Goal: Task Accomplishment & Management: Manage account settings

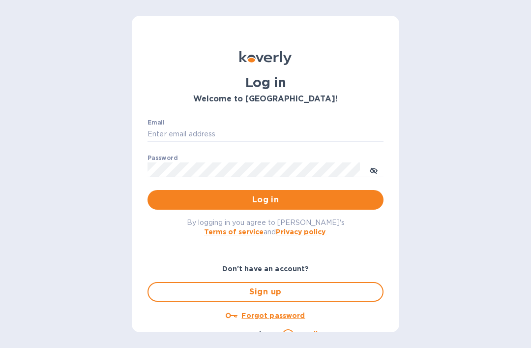
click at [167, 131] on input "Email" at bounding box center [266, 134] width 236 height 15
type input "L"
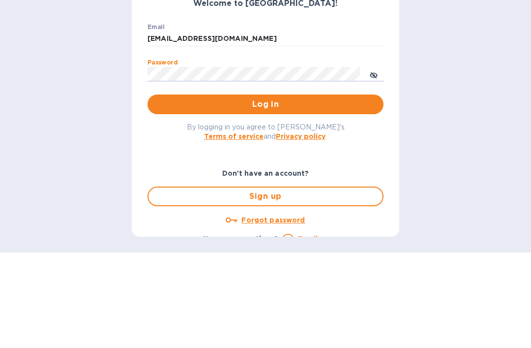
click at [374, 169] on icon "toggle password visibility" at bounding box center [374, 170] width 2 height 2
click at [282, 194] on span "Log in" at bounding box center [265, 200] width 220 height 12
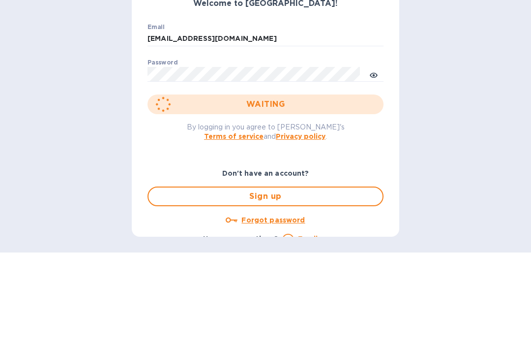
scroll to position [31, 0]
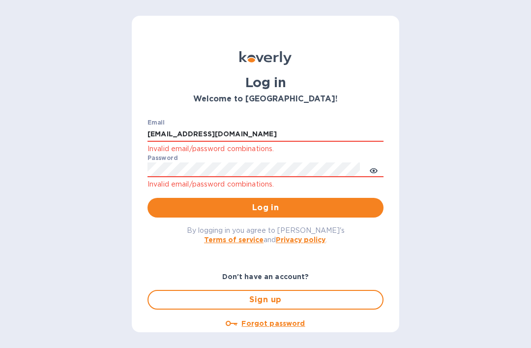
click at [172, 127] on input "loudon.steel@yahoo.com" at bounding box center [266, 134] width 236 height 15
click at [182, 127] on input "loudon.steel@yahoo.com" at bounding box center [266, 134] width 236 height 15
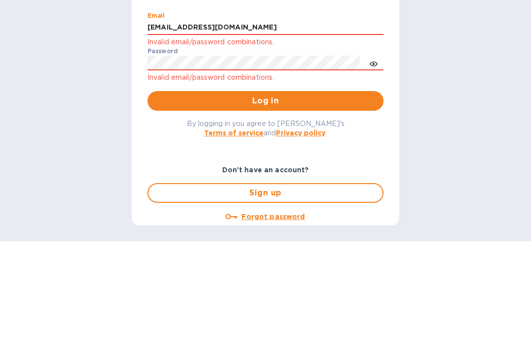
type input "loudonsteel@yahoo.com"
click at [262, 198] on button "Log in" at bounding box center [266, 208] width 236 height 20
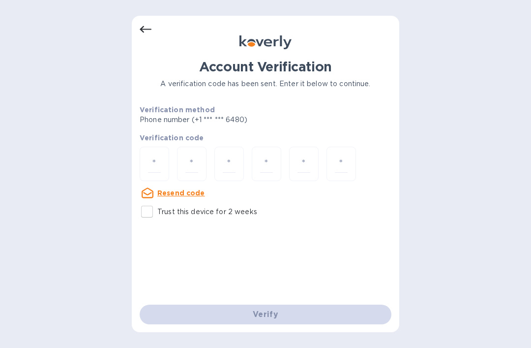
click at [160, 155] on input "number" at bounding box center [154, 164] width 13 height 18
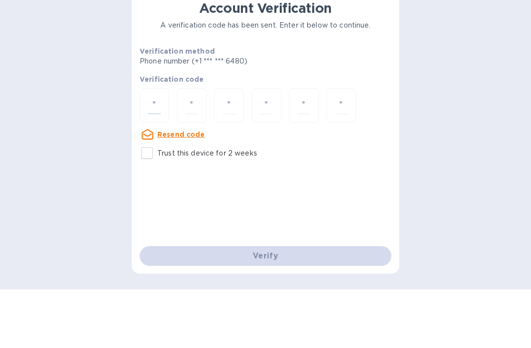
type input "8"
click at [191, 155] on input "6" at bounding box center [191, 164] width 13 height 18
type input "6"
click at [195, 155] on input "6" at bounding box center [191, 164] width 13 height 18
type input "8"
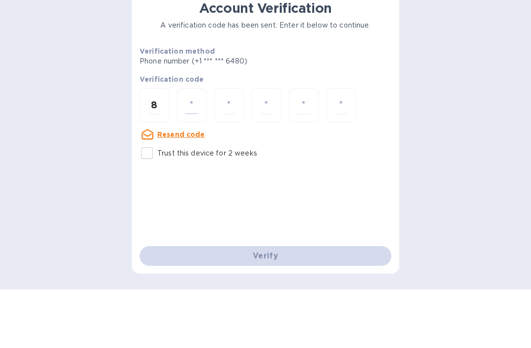
type input "3"
type input "9"
type input "6"
type input "0"
type input "5"
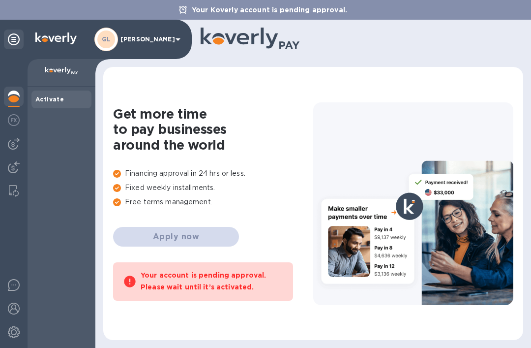
click at [61, 96] on b "Activate" at bounding box center [49, 98] width 29 height 7
